Goal: Transaction & Acquisition: Purchase product/service

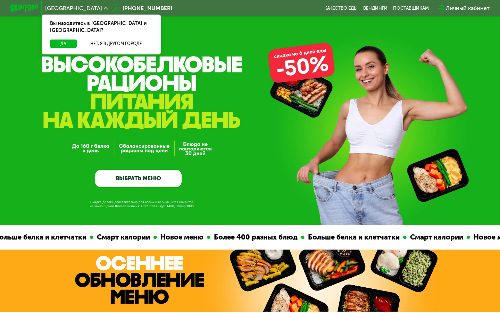
click at [150, 181] on link "ВЫБРАТЬ МЕНЮ" at bounding box center [138, 178] width 86 height 17
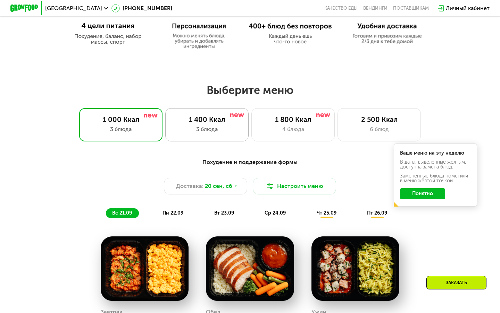
scroll to position [376, 0]
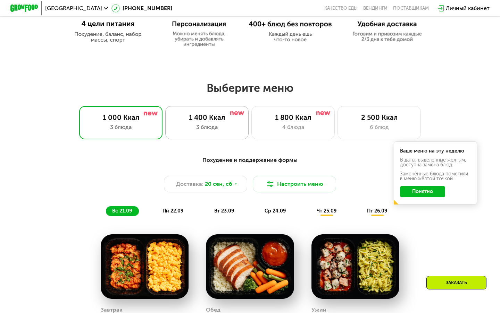
click at [223, 128] on div "3 блюда" at bounding box center [206, 127] width 69 height 8
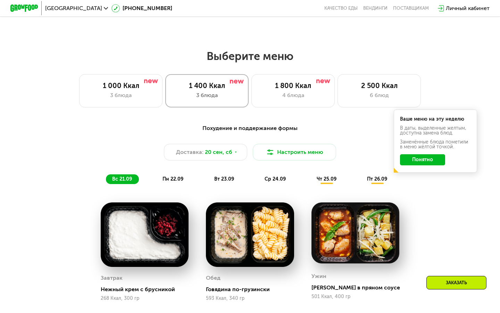
scroll to position [409, 0]
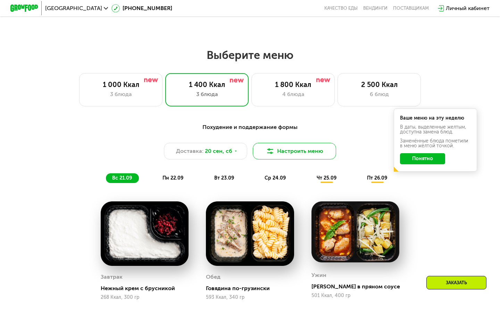
click at [294, 152] on button "Настроить меню" at bounding box center [294, 151] width 83 height 17
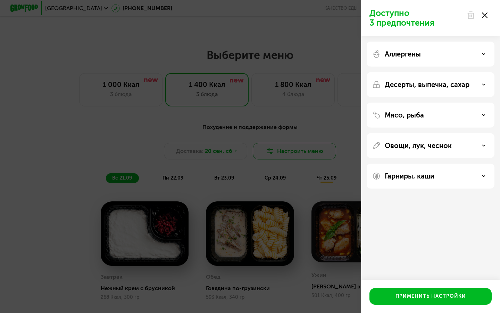
click at [294, 152] on div "Доступно 3 предпочтения Аллергены Десерты, выпечка, сахар Мясо, рыба Овощи, лук…" at bounding box center [250, 156] width 500 height 313
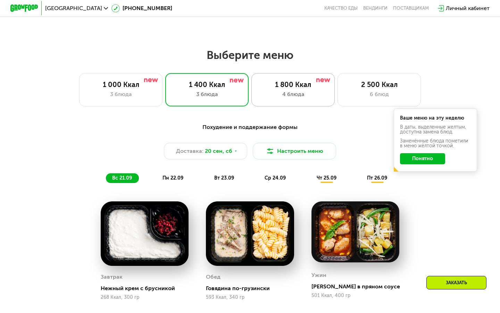
click at [296, 88] on div "1 800 Ккал" at bounding box center [293, 85] width 69 height 8
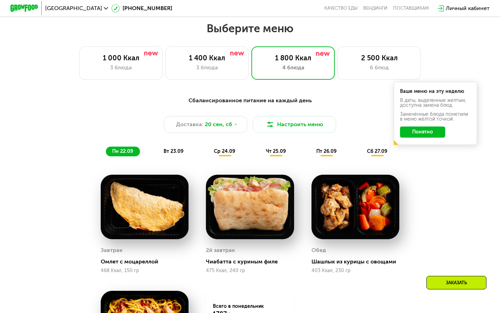
scroll to position [437, 0]
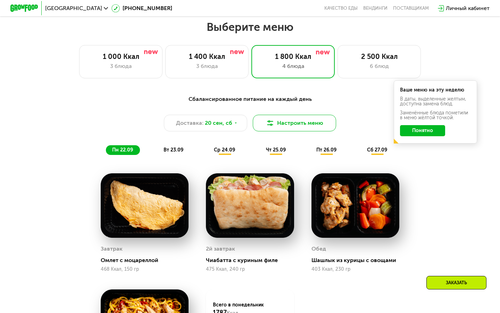
click at [306, 123] on button "Настроить меню" at bounding box center [294, 123] width 83 height 17
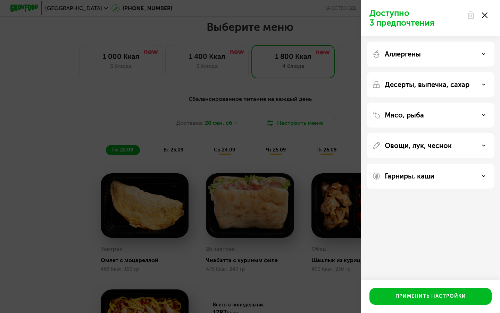
click at [409, 58] on div "Аллергены" at bounding box center [430, 54] width 128 height 25
click at [480, 53] on div "Аллергены" at bounding box center [430, 54] width 117 height 8
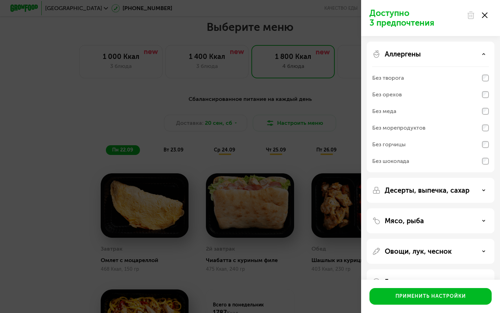
click at [483, 57] on div "Аллергены" at bounding box center [430, 54] width 117 height 8
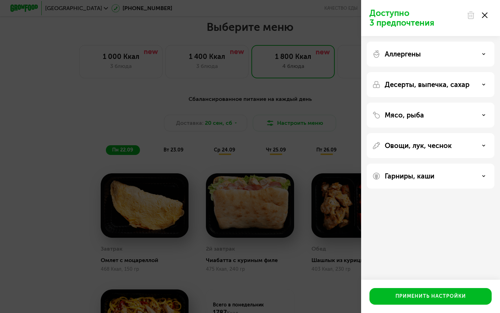
click at [458, 81] on p "Десерты, выпечка, сахар" at bounding box center [427, 85] width 85 height 8
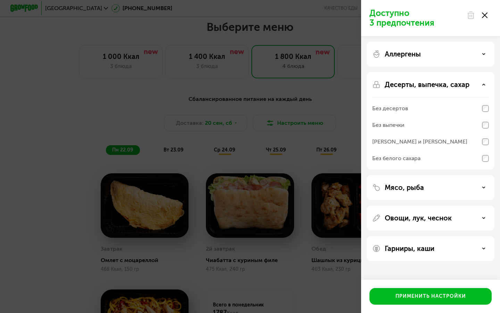
click at [458, 81] on p "Десерты, выпечка, сахар" at bounding box center [427, 85] width 85 height 8
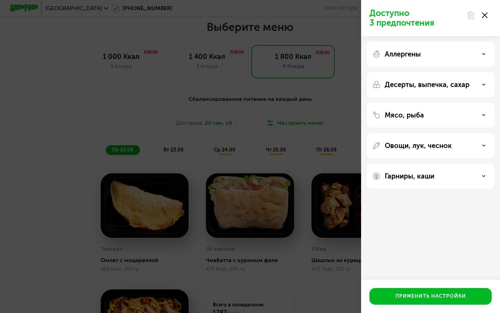
click at [476, 115] on div "Мясо, рыба" at bounding box center [430, 115] width 117 height 8
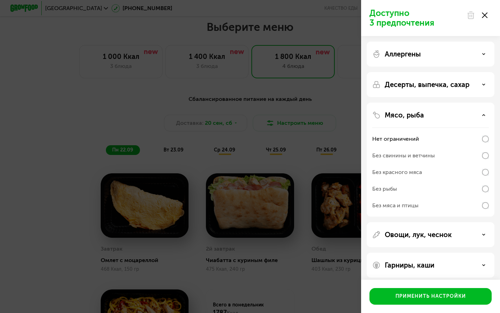
click at [476, 115] on div "Мясо, рыба" at bounding box center [430, 115] width 117 height 8
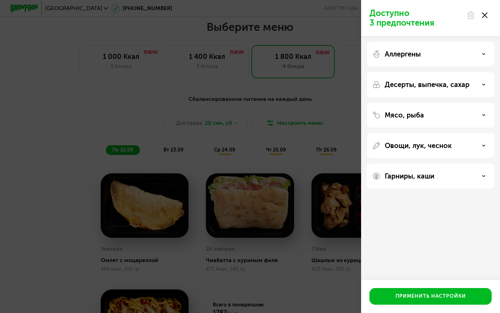
click at [479, 142] on div "Овощи, лук, чеснок" at bounding box center [430, 146] width 117 height 8
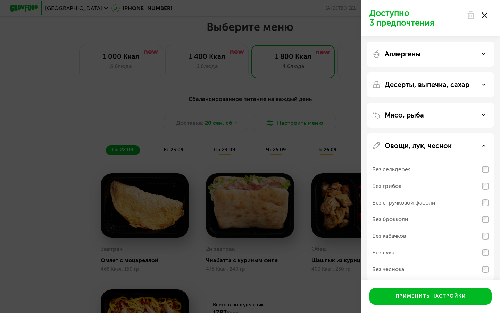
click at [478, 147] on div "Овощи, лук, чеснок" at bounding box center [430, 146] width 117 height 8
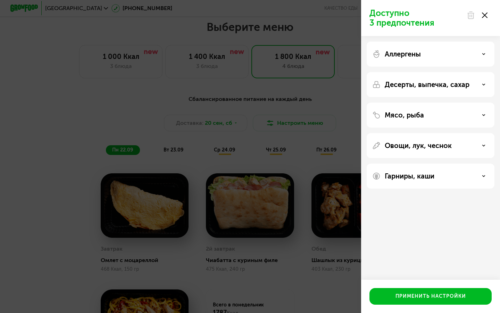
click at [476, 178] on div "Гарниры, каши" at bounding box center [430, 176] width 117 height 8
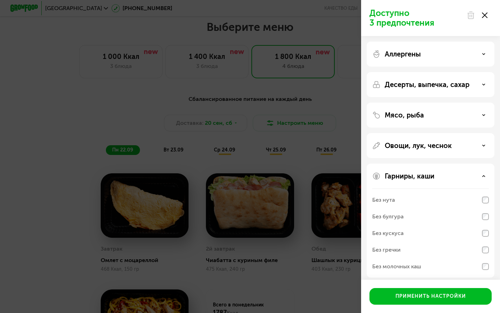
scroll to position [5, 0]
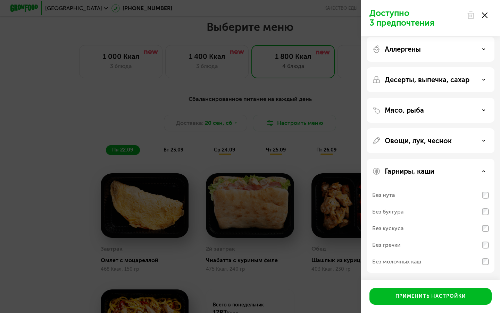
click at [490, 16] on div at bounding box center [476, 15] width 29 height 14
click at [486, 16] on icon at bounding box center [485, 15] width 6 height 6
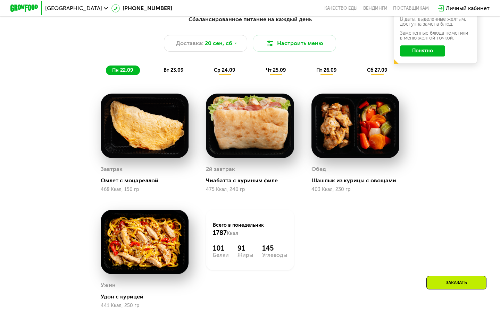
scroll to position [519, 0]
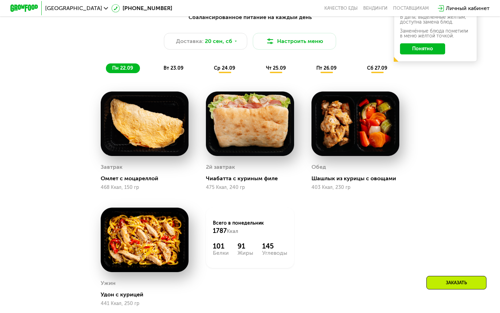
click at [178, 68] on span "вт 23.09" at bounding box center [173, 68] width 20 height 6
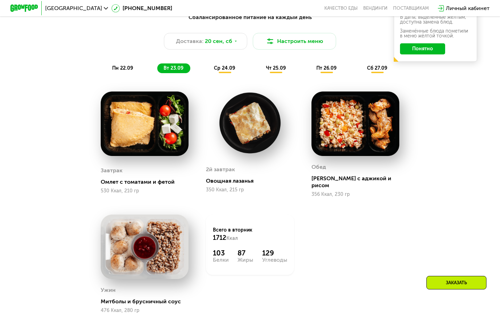
click at [229, 69] on span "ср 24.09" at bounding box center [224, 68] width 21 height 6
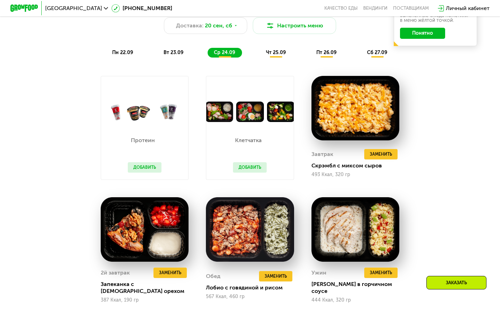
scroll to position [527, 0]
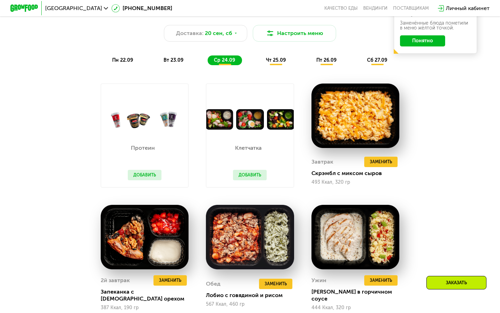
click at [181, 57] on div "вт 23.09" at bounding box center [173, 61] width 33 height 10
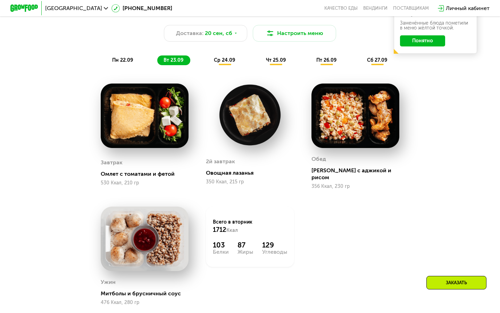
click at [226, 60] on span "ср 24.09" at bounding box center [224, 60] width 21 height 6
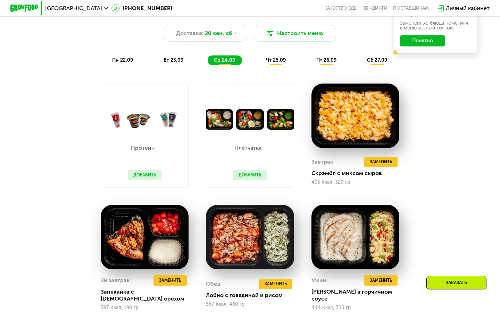
click at [145, 174] on button "Добавить" at bounding box center [145, 175] width 34 height 10
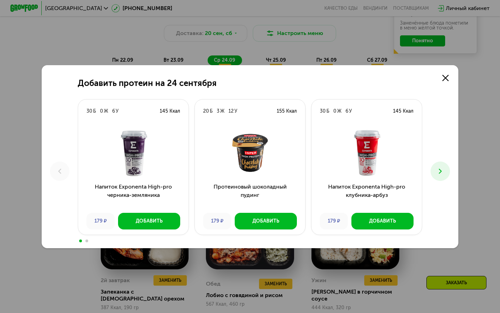
click at [444, 174] on icon at bounding box center [440, 171] width 8 height 8
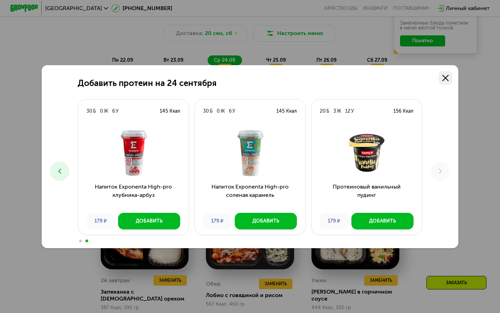
click at [445, 77] on use at bounding box center [445, 78] width 6 height 6
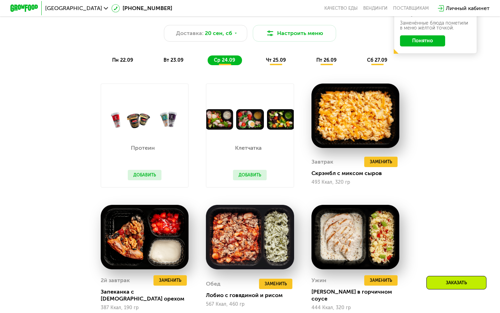
click at [245, 178] on button "Добавить" at bounding box center [250, 175] width 34 height 10
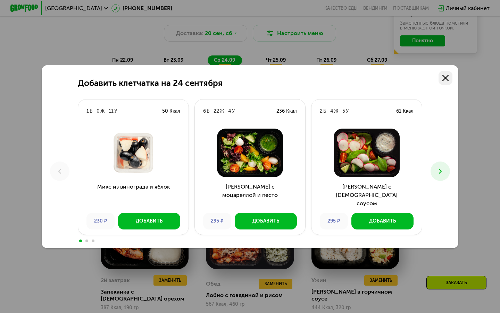
click at [445, 79] on icon at bounding box center [445, 78] width 6 height 6
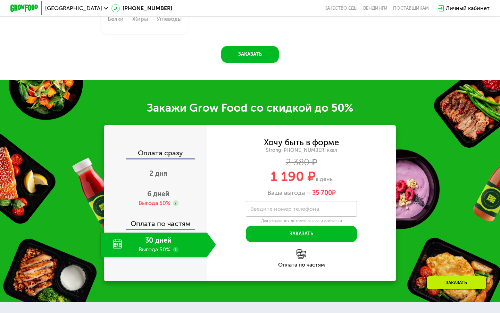
scroll to position [883, 0]
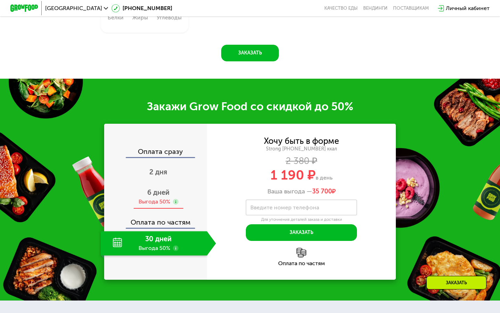
click at [145, 189] on div "6 дней Выгода 50%" at bounding box center [158, 197] width 115 height 24
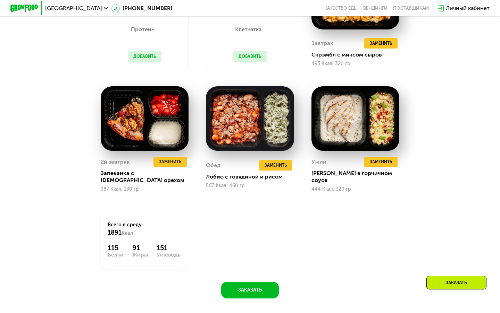
scroll to position [646, 0]
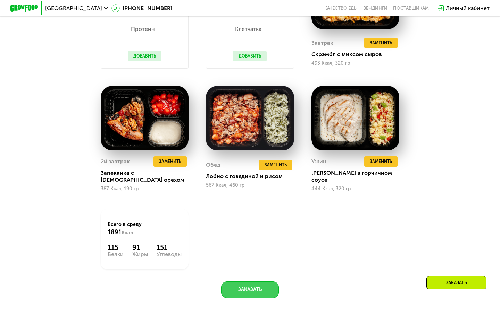
click at [242, 282] on button "Заказать" at bounding box center [250, 290] width 58 height 17
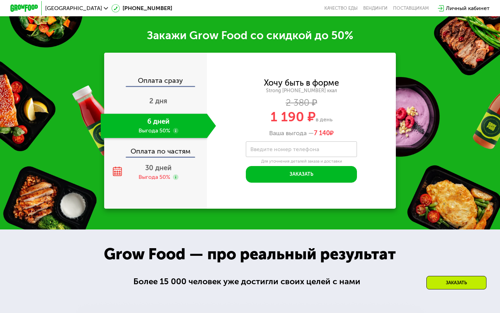
scroll to position [955, 0]
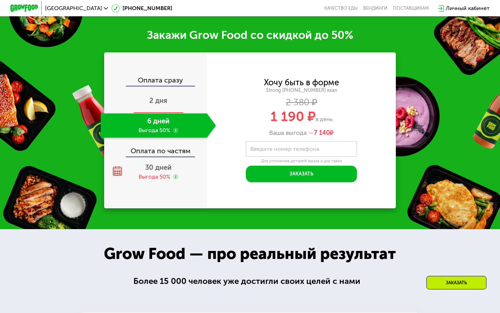
click at [175, 91] on div "2 дня" at bounding box center [158, 101] width 115 height 24
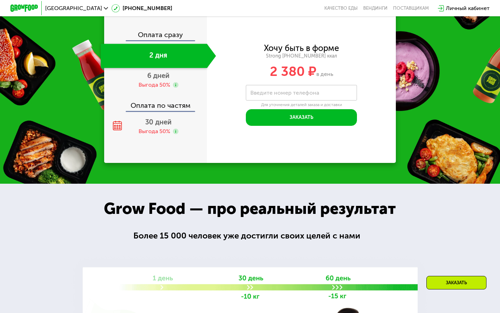
scroll to position [910, 0]
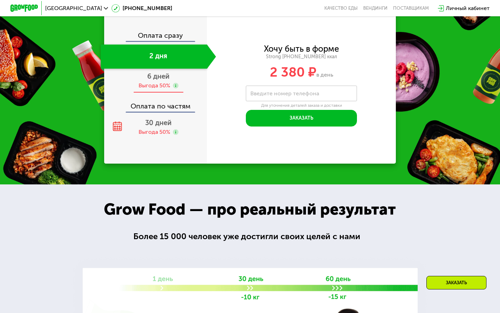
click at [161, 84] on div "Выгода 50%" at bounding box center [154, 86] width 32 height 8
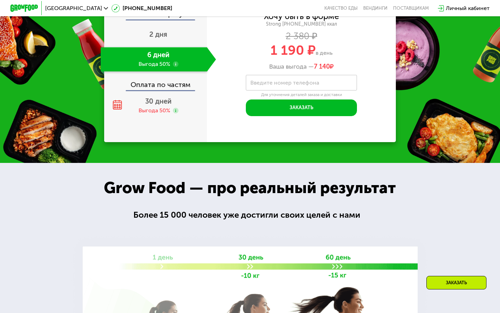
scroll to position [933, 0]
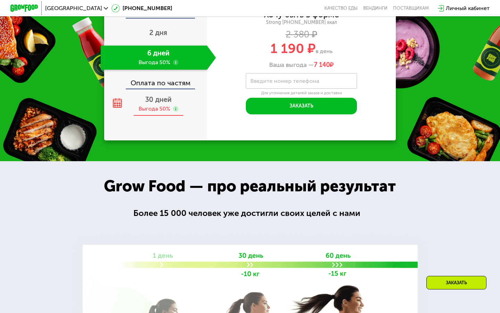
click at [151, 102] on span "30 дней" at bounding box center [158, 99] width 26 height 8
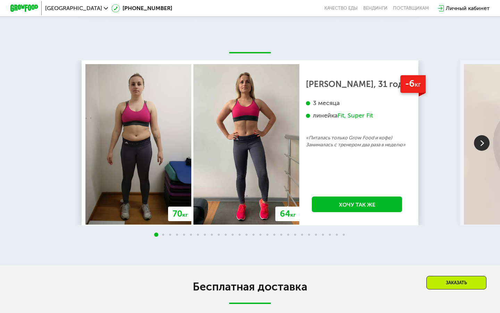
scroll to position [1332, 0]
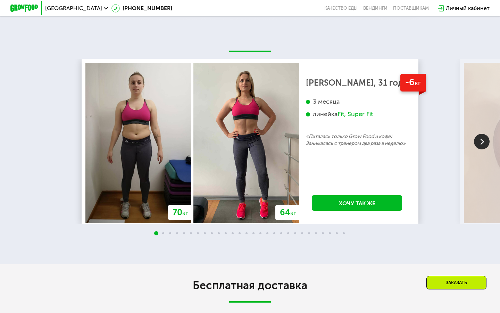
click at [480, 141] on img at bounding box center [482, 142] width 16 height 16
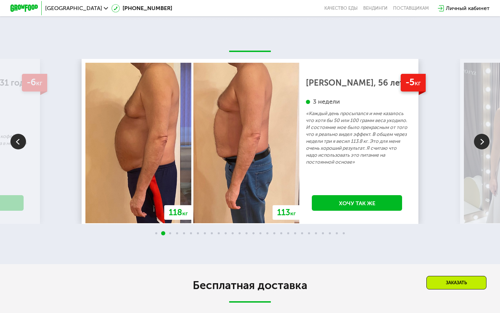
click at [480, 141] on img at bounding box center [482, 142] width 16 height 16
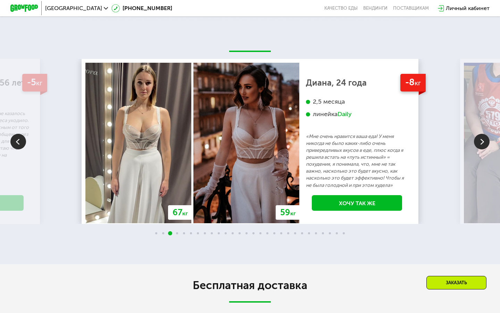
click at [480, 141] on img at bounding box center [482, 142] width 16 height 16
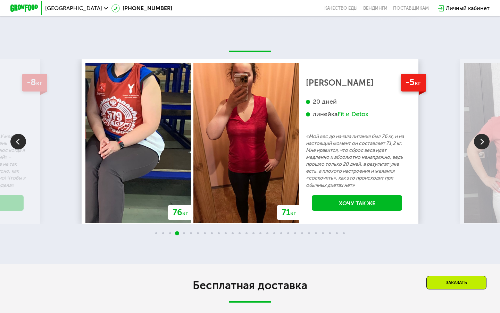
click at [480, 141] on img at bounding box center [482, 142] width 16 height 16
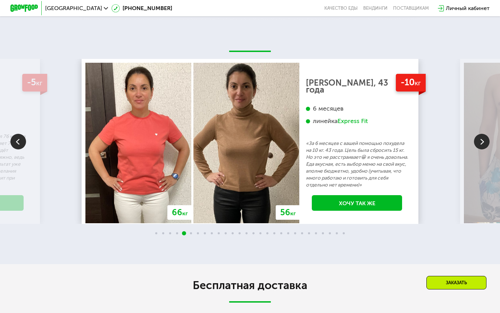
click at [480, 141] on img at bounding box center [482, 142] width 16 height 16
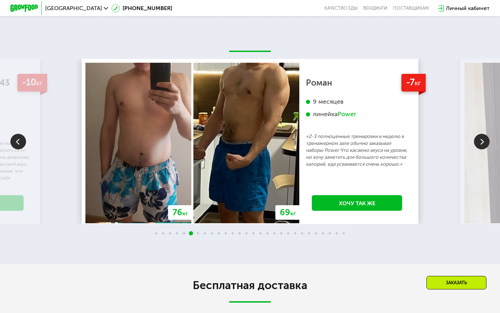
click at [479, 141] on img at bounding box center [482, 142] width 16 height 16
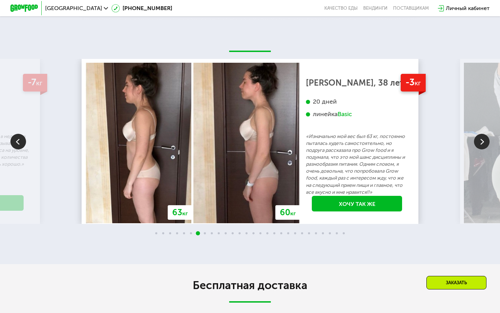
click at [479, 141] on img at bounding box center [482, 142] width 16 height 16
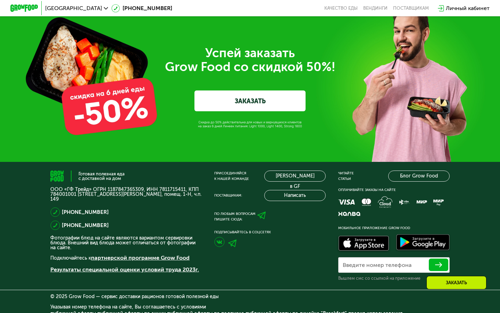
scroll to position [2208, 0]
